Goal: Check status

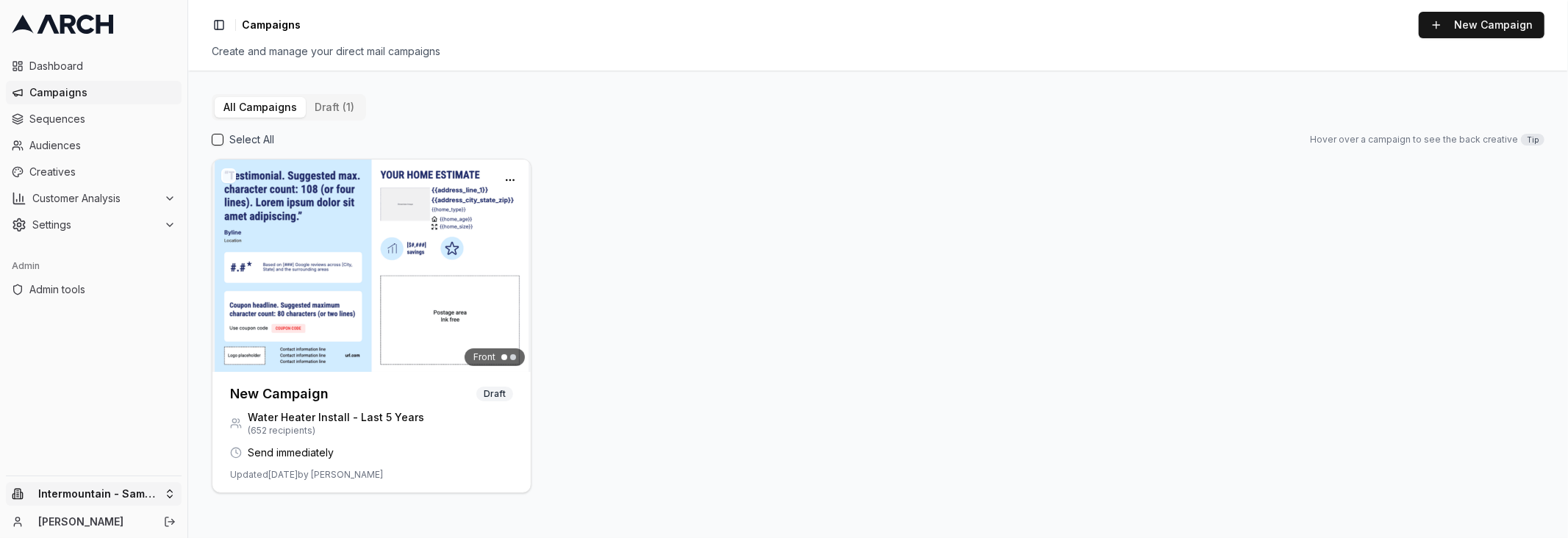
click at [154, 497] on html "Dashboard Campaigns Sequences Audiences Creatives Customer Analysis Settings Ad…" at bounding box center [784, 269] width 1568 height 538
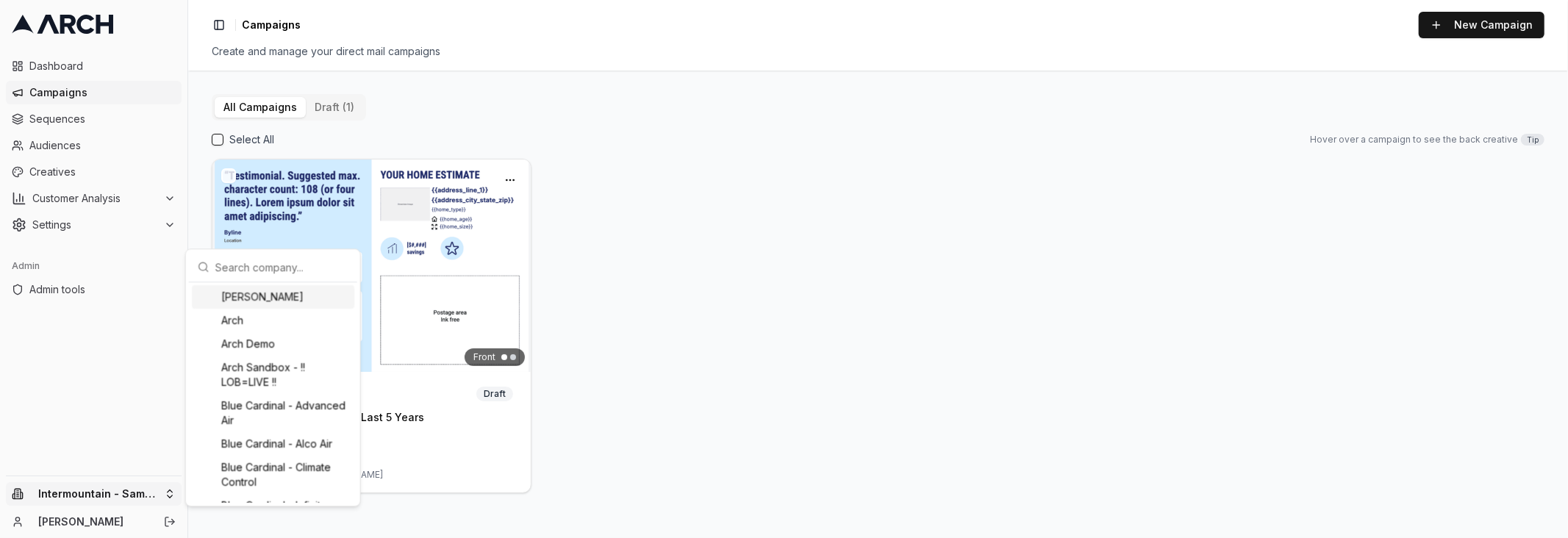
click at [271, 269] on input "text" at bounding box center [281, 266] width 133 height 29
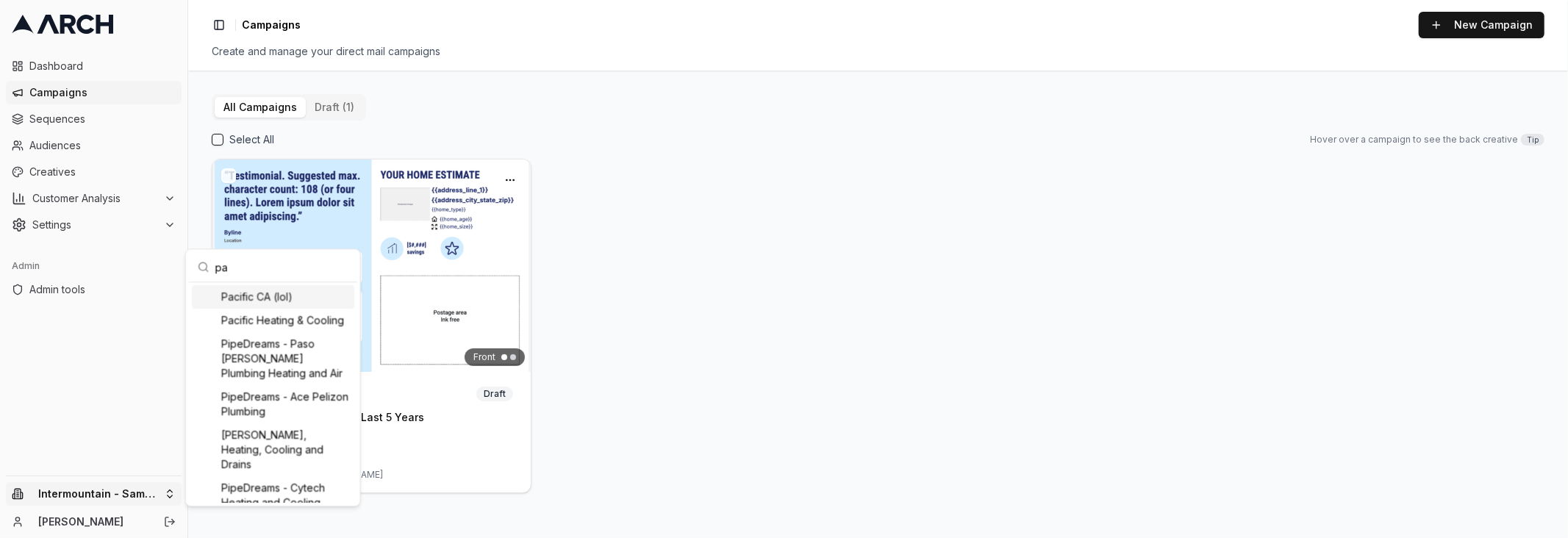
type input "pac"
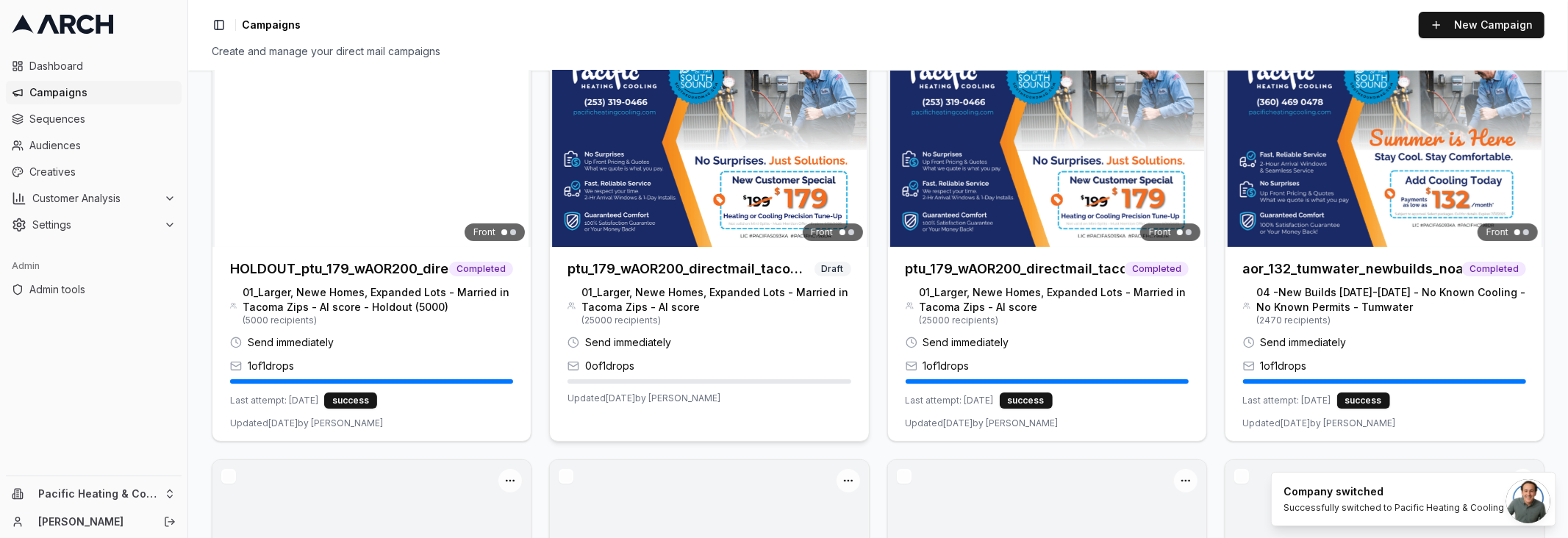
scroll to position [150, 0]
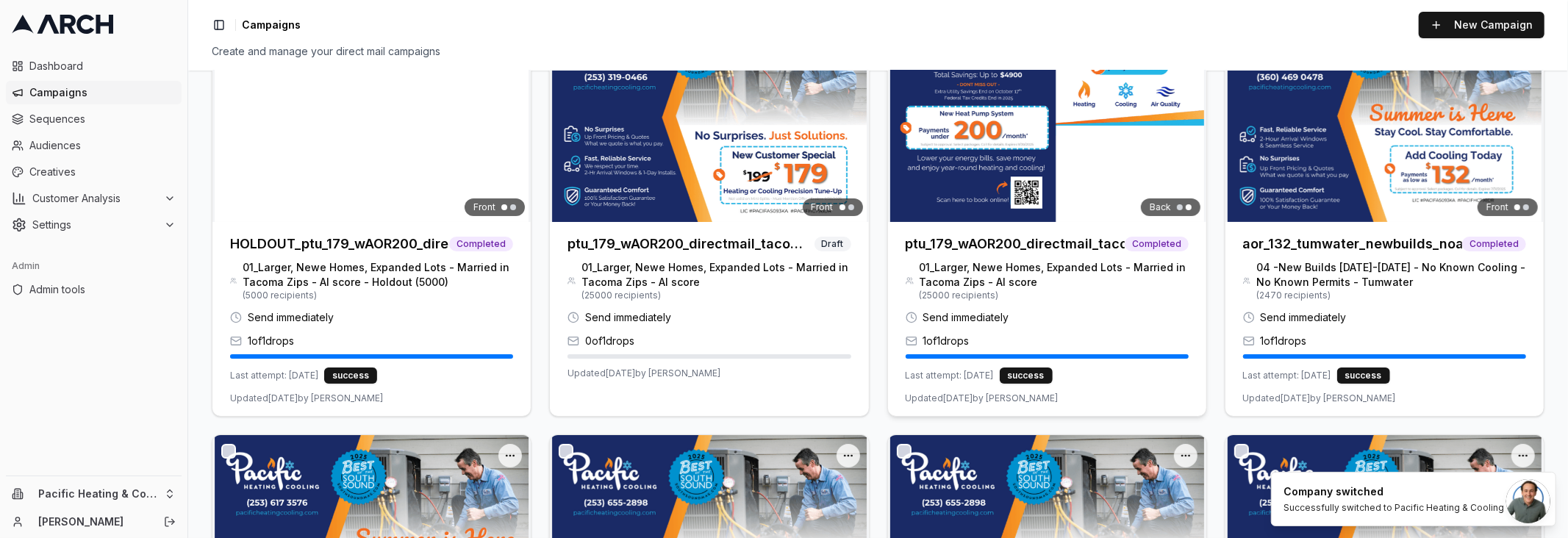
click at [994, 250] on h3 "ptu_179_wAOR200_directmail_tacoma_sept2025" at bounding box center [1015, 244] width 219 height 21
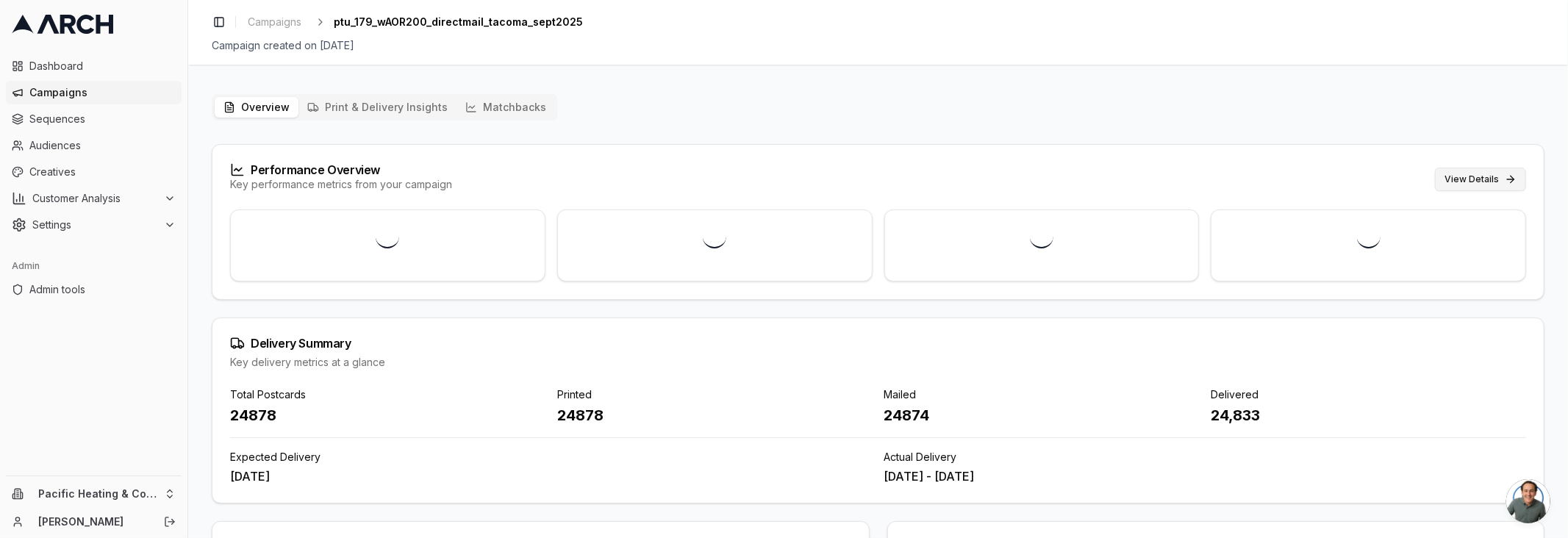
click at [1489, 176] on button "View Details" at bounding box center [1480, 179] width 91 height 24
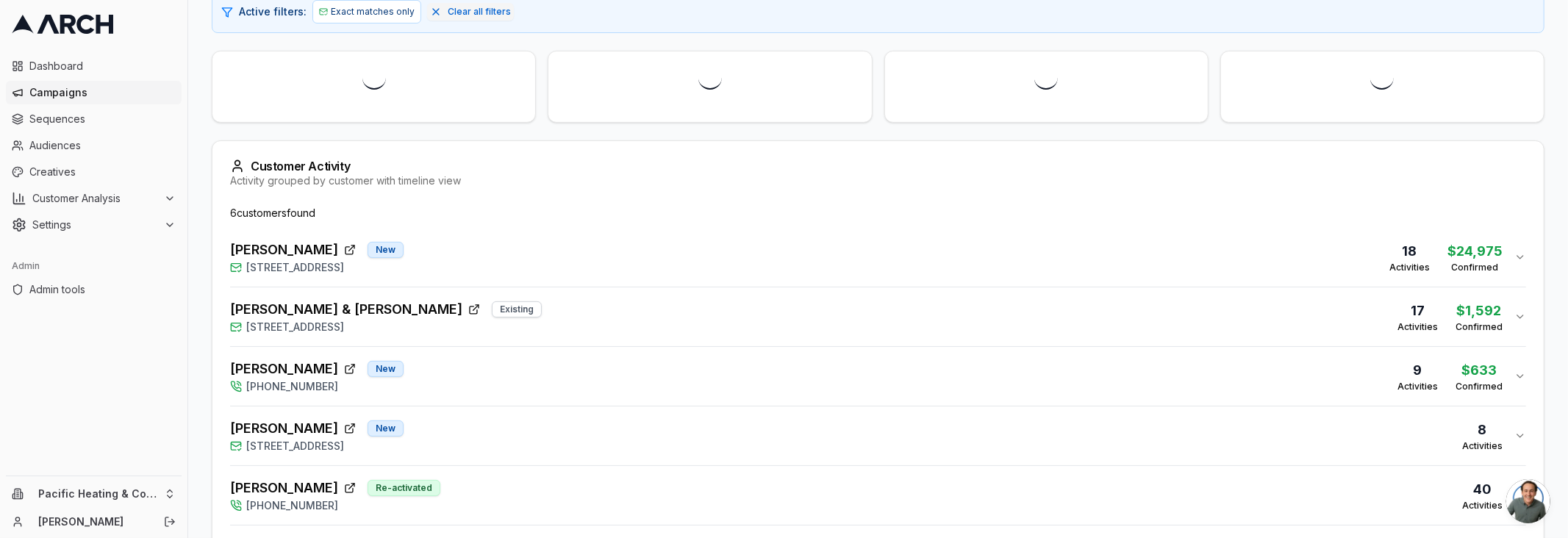
scroll to position [253, 0]
click at [556, 255] on div "[PERSON_NAME] [GEOGRAPHIC_DATA][STREET_ADDRESS] 18 Activities $24,975 Confirmed" at bounding box center [872, 255] width 1284 height 35
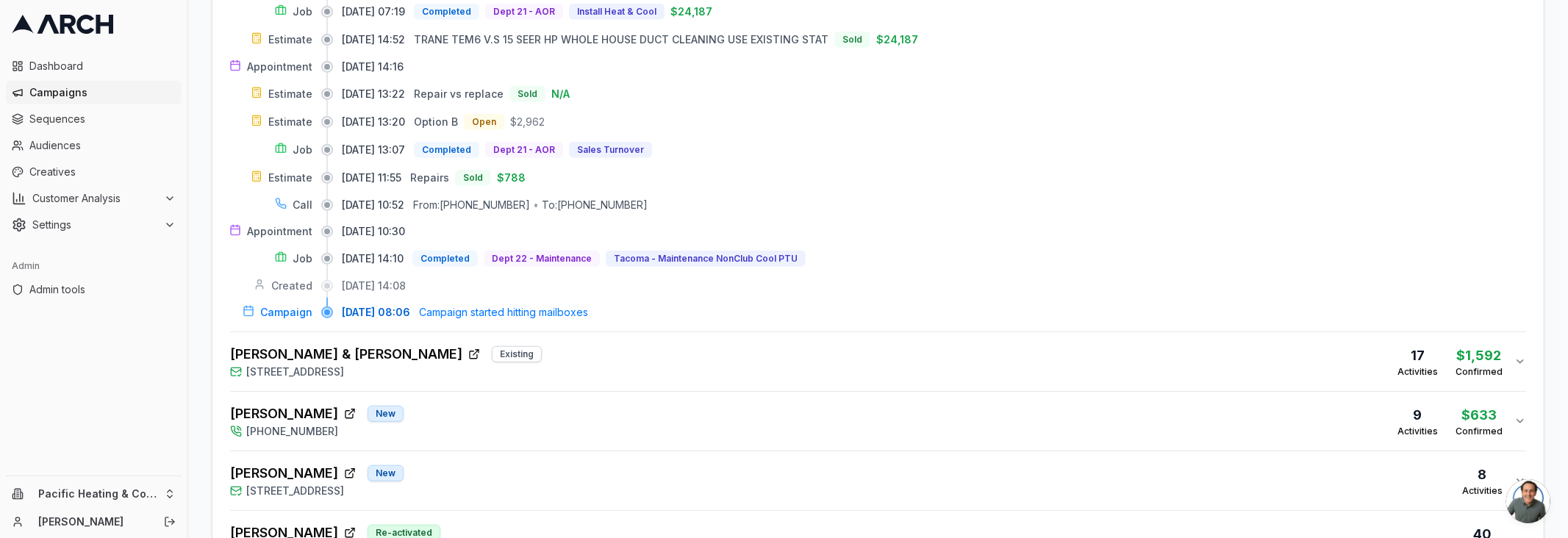
scroll to position [756, 0]
drag, startPoint x: 458, startPoint y: 307, endPoint x: 594, endPoint y: 304, distance: 136.0
click at [588, 304] on span "Campaign started hitting mailboxes" at bounding box center [504, 311] width 169 height 14
click at [277, 308] on span "Campaign" at bounding box center [287, 311] width 53 height 14
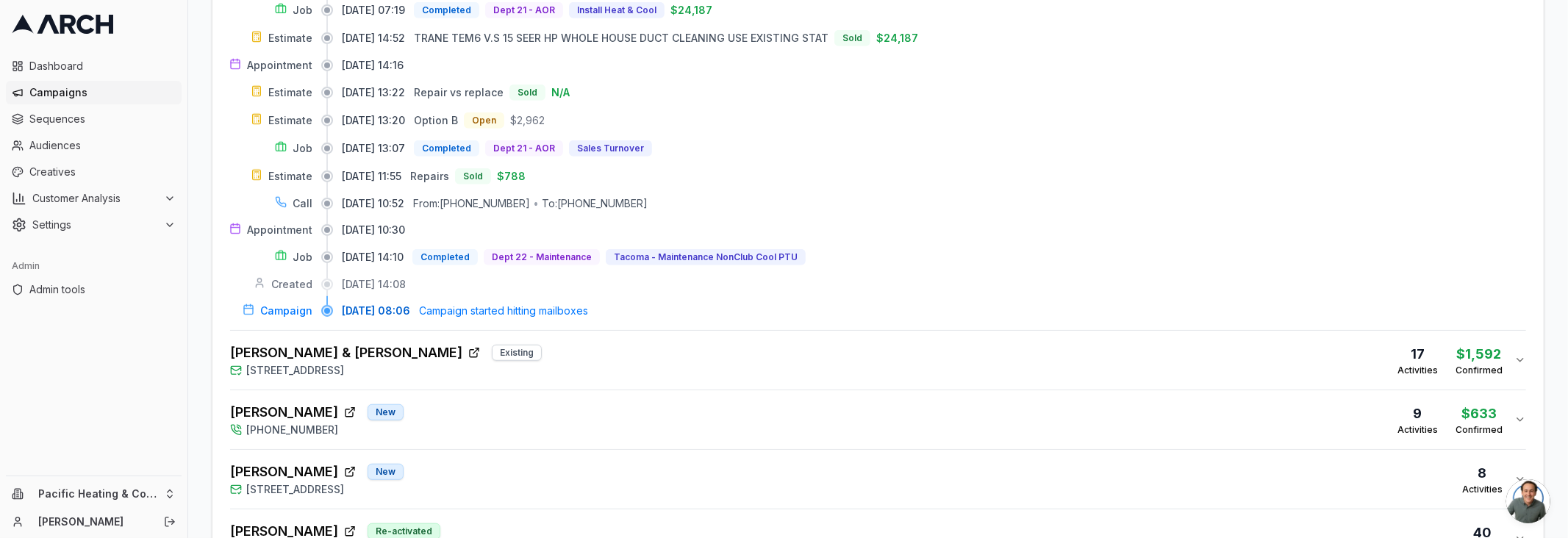
click at [475, 304] on span "Campaign started hitting mailboxes" at bounding box center [504, 311] width 169 height 14
click at [251, 304] on icon at bounding box center [248, 309] width 12 height 12
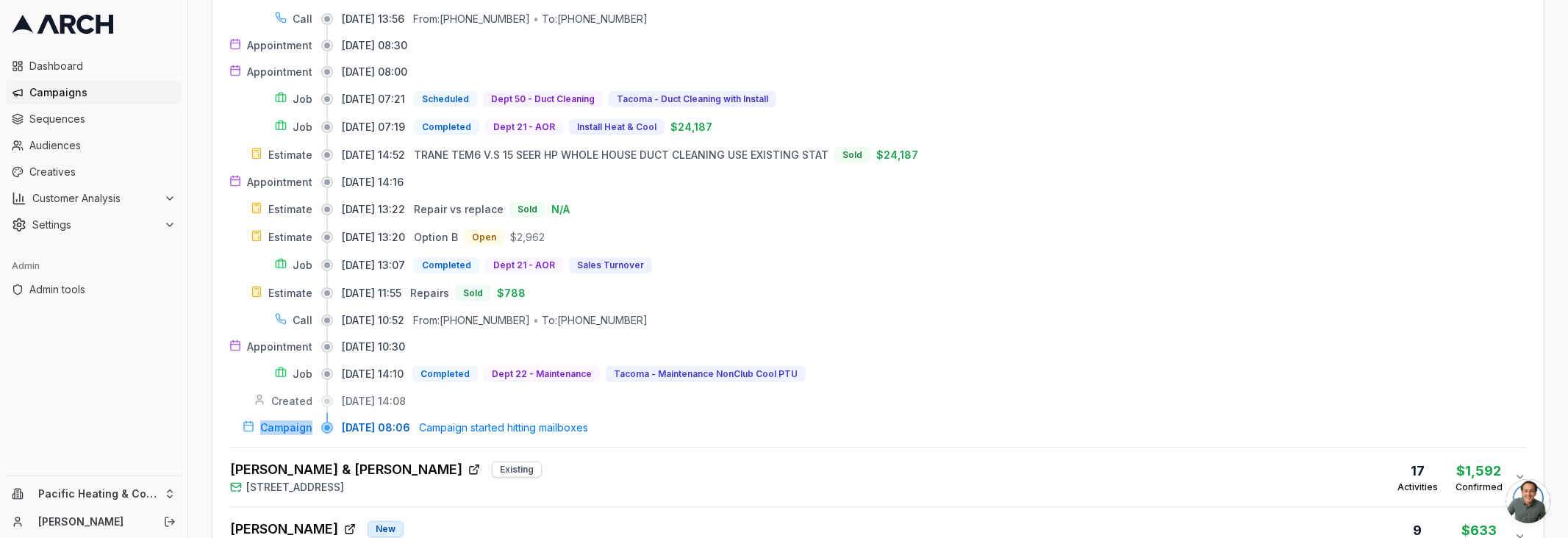
scroll to position [533, 0]
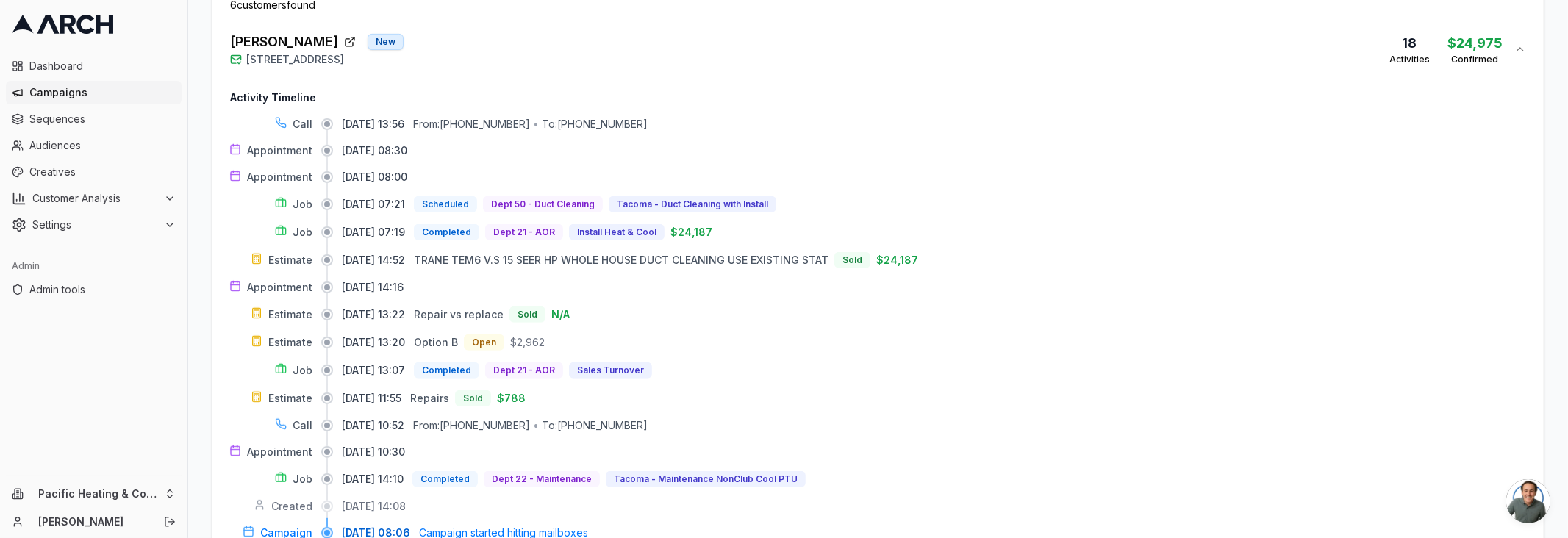
click at [341, 275] on div "Call [DATE] 13:56 From: [PHONE_NUMBER] • To: [PHONE_NUMBER] Appointment [DATE] …" at bounding box center [878, 328] width 1296 height 423
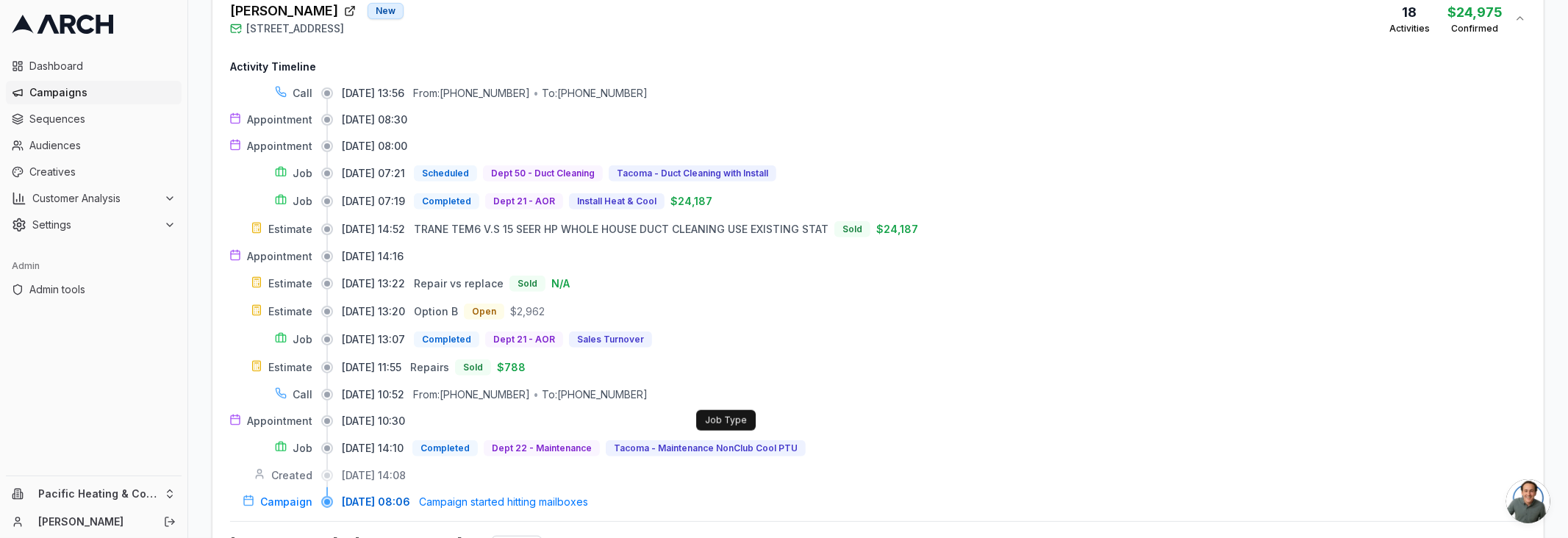
scroll to position [565, 0]
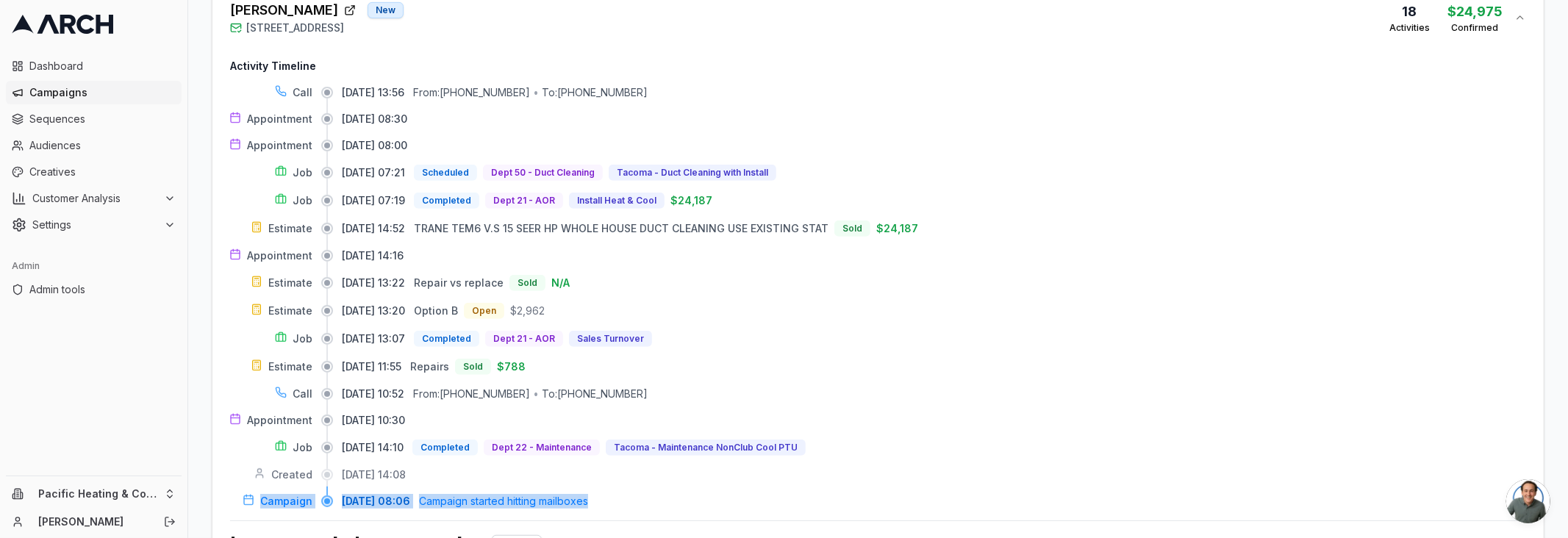
drag, startPoint x: 258, startPoint y: 497, endPoint x: 639, endPoint y: 502, distance: 381.0
click at [639, 502] on div "Activity Timeline Call [DATE] 13:56 From: [PHONE_NUMBER] • To: [PHONE_NUMBER] A…" at bounding box center [878, 284] width 1296 height 473
copy div "Campaign [DATE] 08:06 Campaign started hitting mailboxes"
click at [1080, 421] on div "[DATE] 10:30" at bounding box center [934, 421] width 1184 height 14
